Goal: Entertainment & Leisure: Consume media (video, audio)

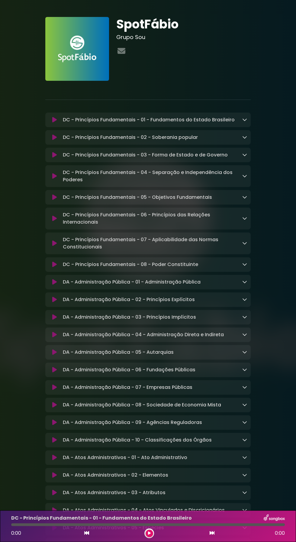
click at [149, 533] on icon at bounding box center [149, 533] width 3 height 4
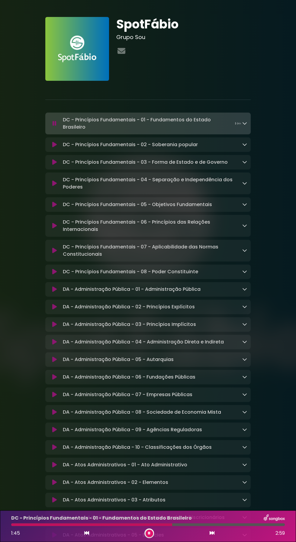
click at [150, 531] on button at bounding box center [150, 533] width 8 height 8
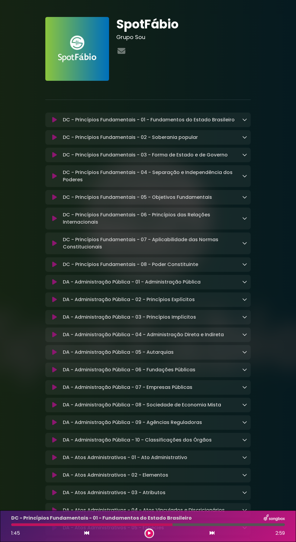
click at [149, 533] on icon at bounding box center [149, 533] width 3 height 4
